Goal: Task Accomplishment & Management: Manage account settings

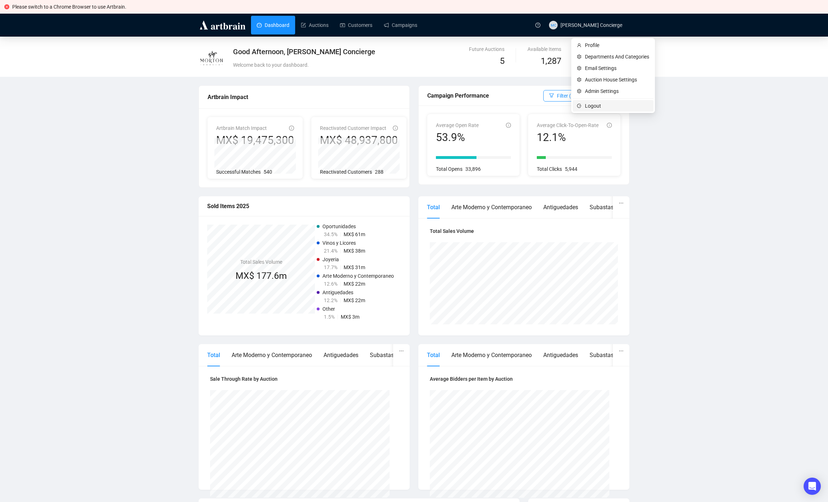
click at [603, 106] on span "Logout" at bounding box center [617, 106] width 64 height 8
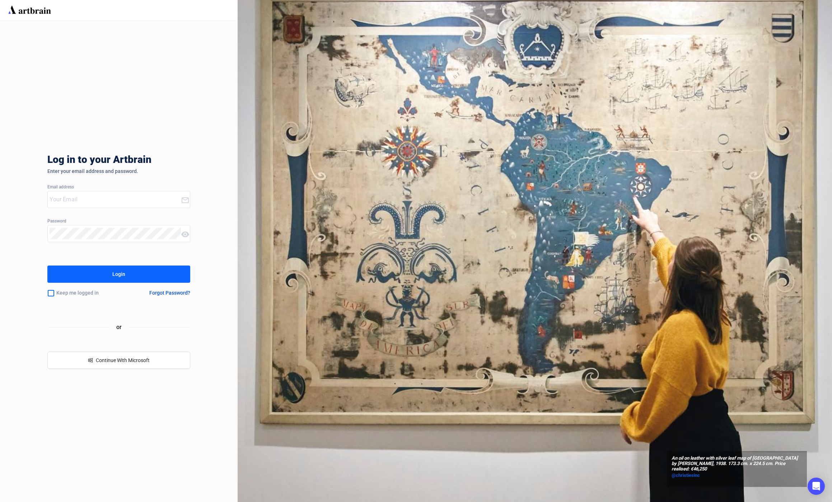
click at [56, 197] on input "email" at bounding box center [115, 199] width 131 height 11
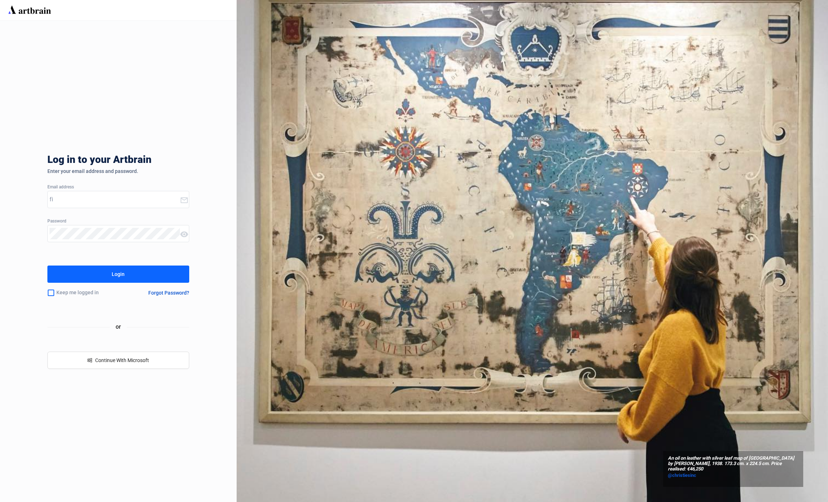
type input "f"
type input "5"
type input "f"
type input "5"
type input "c"
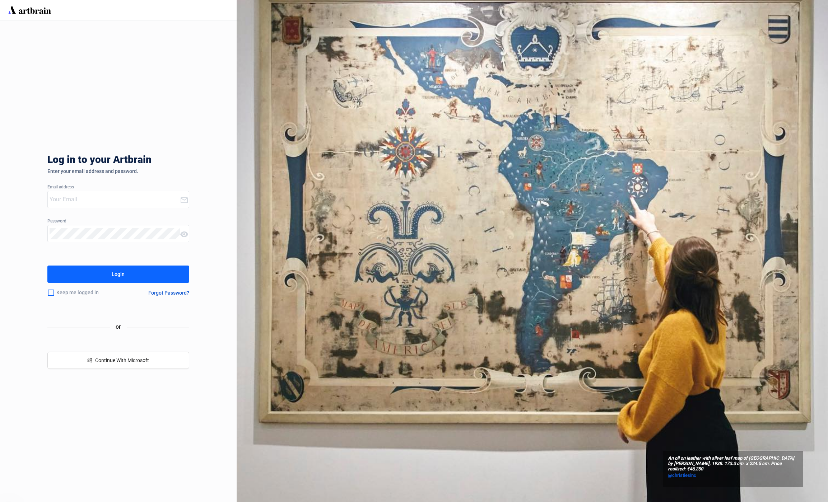
click at [207, 114] on div "Log in to your Artbrain Enter your email address and password. Email address Pa…" at bounding box center [118, 261] width 236 height 481
click at [152, 121] on div "Log in to your Artbrain Enter your email address and password. Email address Pa…" at bounding box center [118, 261] width 142 height 481
type input "[EMAIL_ADDRESS][DOMAIN_NAME]"
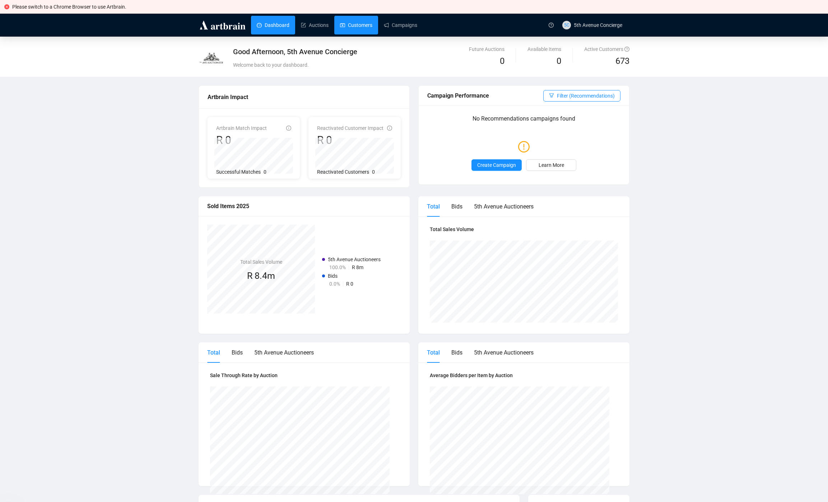
click at [342, 31] on link "Customers" at bounding box center [356, 25] width 32 height 19
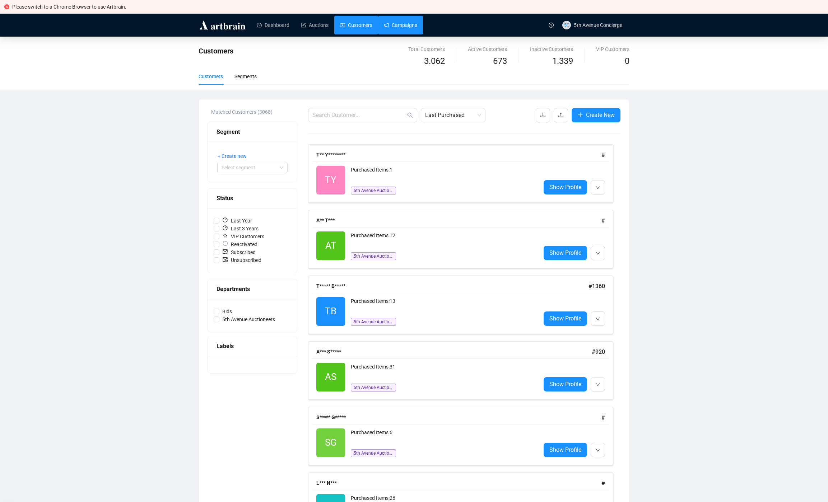
click at [411, 28] on link "Campaigns" at bounding box center [400, 25] width 33 height 19
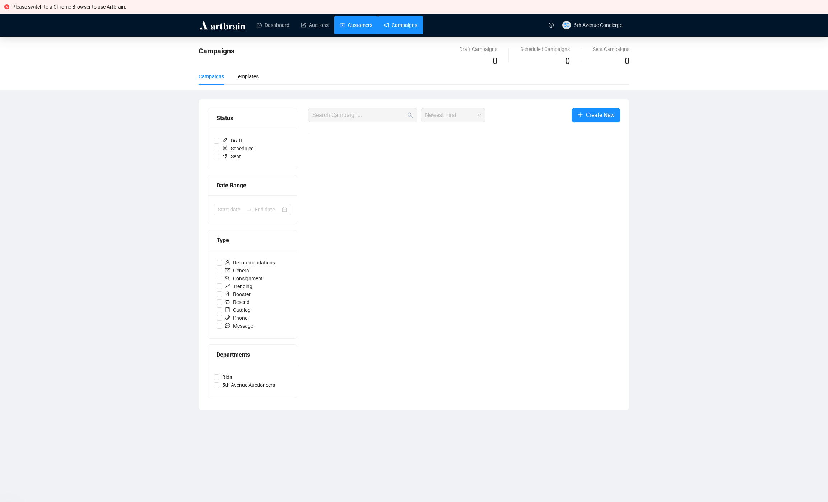
click at [358, 28] on link "Customers" at bounding box center [356, 25] width 32 height 19
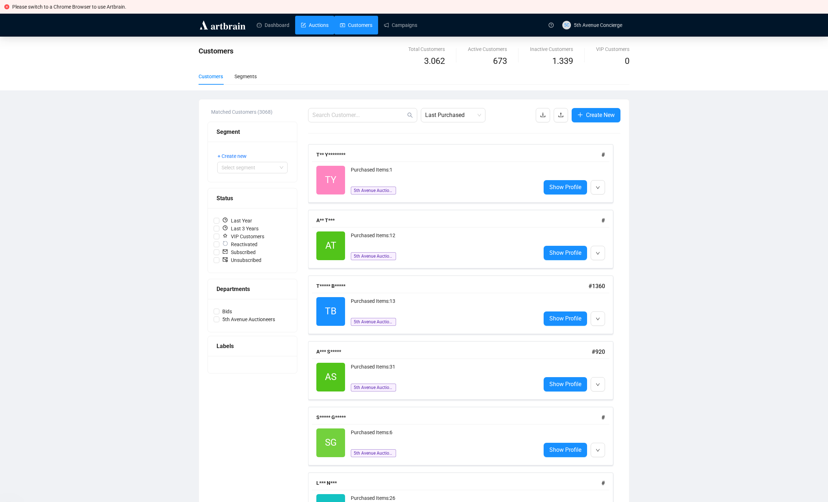
click at [306, 28] on link "Auctions" at bounding box center [315, 25] width 28 height 19
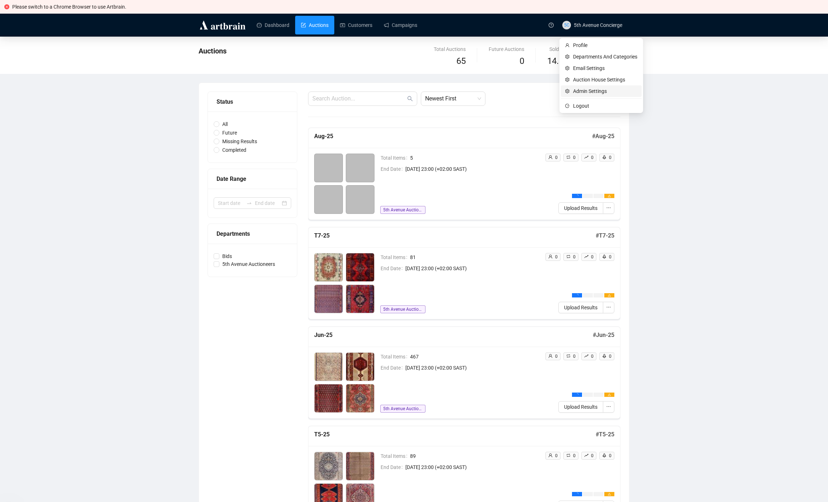
click at [586, 93] on span "Admin Settings" at bounding box center [605, 91] width 64 height 8
